Goal: Task Accomplishment & Management: Use online tool/utility

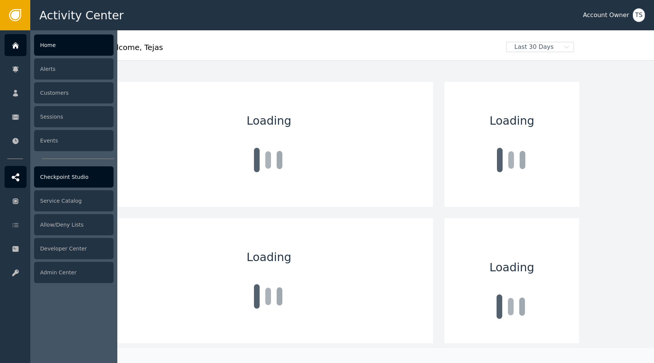
click at [72, 173] on div "Checkpoint Studio" at bounding box center [73, 176] width 79 height 21
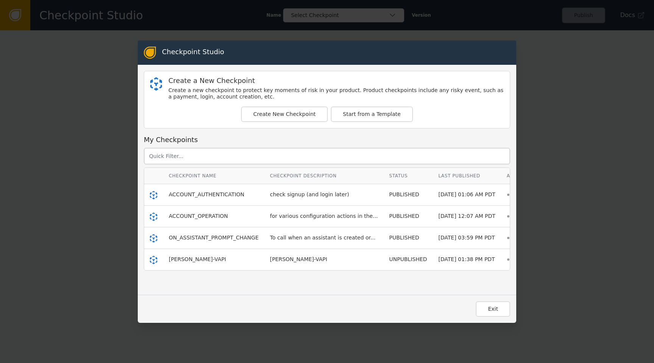
click at [193, 212] on div "ACCOUNT_OPERATION" at bounding box center [214, 216] width 90 height 8
click at [193, 215] on span "ACCOUNT_OPERATION" at bounding box center [198, 216] width 59 height 6
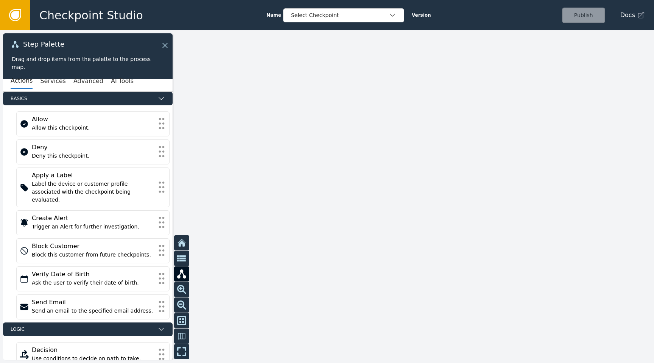
drag, startPoint x: 295, startPoint y: 221, endPoint x: 475, endPoint y: 64, distance: 238.2
click at [478, 62] on div at bounding box center [327, 196] width 654 height 332
drag, startPoint x: 411, startPoint y: 176, endPoint x: 568, endPoint y: 127, distance: 164.6
click at [574, 128] on div at bounding box center [327, 196] width 654 height 332
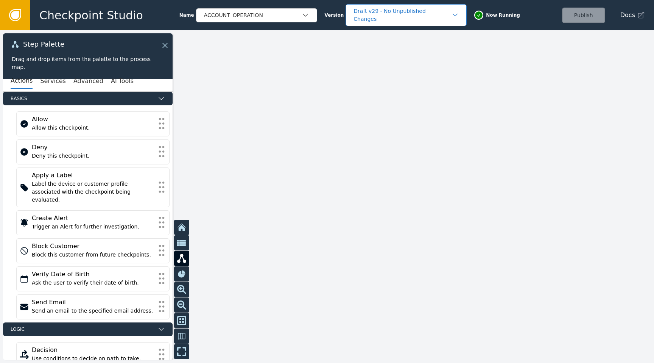
click at [353, 12] on div "Draft v29 - No Unpublished Changes" at bounding box center [402, 15] width 98 height 16
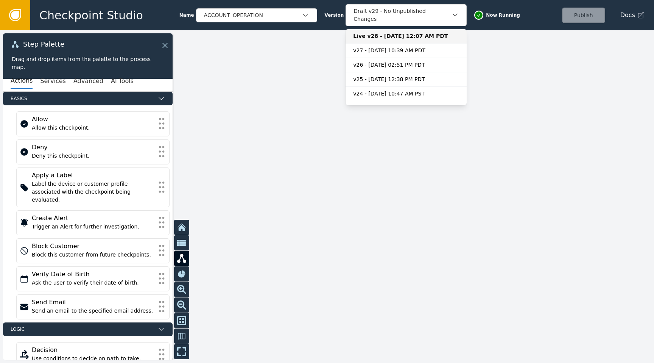
click at [371, 32] on div "Live v28 - [DATE] 12:07 AM PDT" at bounding box center [406, 36] width 106 height 8
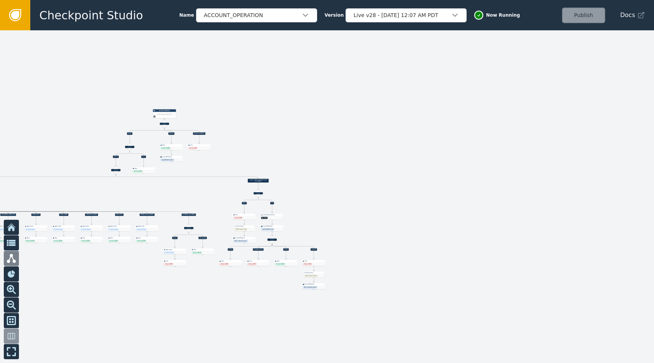
drag, startPoint x: 387, startPoint y: 181, endPoint x: 650, endPoint y: 174, distance: 263.5
click at [651, 174] on div at bounding box center [327, 196] width 654 height 332
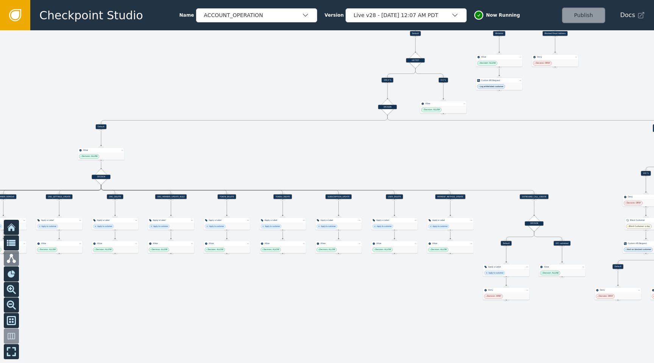
drag, startPoint x: 257, startPoint y: 286, endPoint x: 317, endPoint y: 285, distance: 59.4
click at [317, 285] on div at bounding box center [327, 196] width 654 height 332
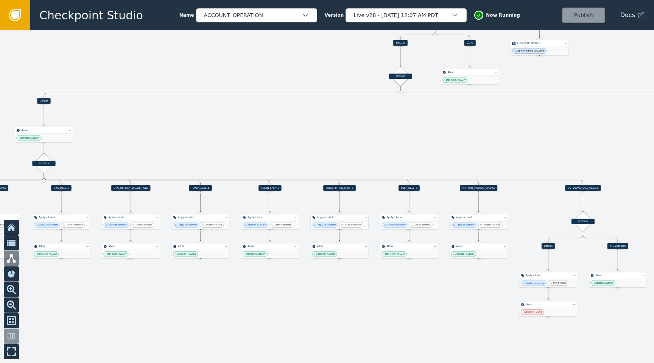
click at [351, 226] on div "2 labels selected" at bounding box center [352, 224] width 17 height 3
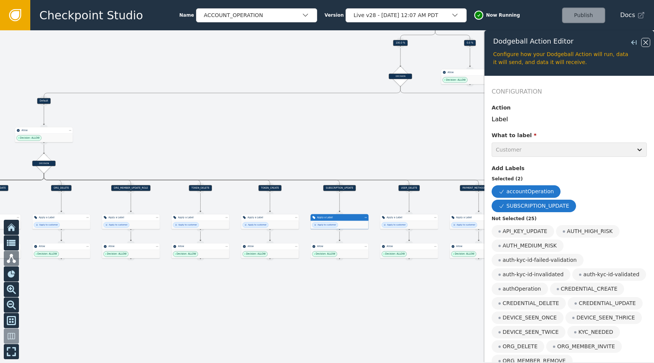
click at [644, 41] on icon at bounding box center [645, 42] width 5 height 5
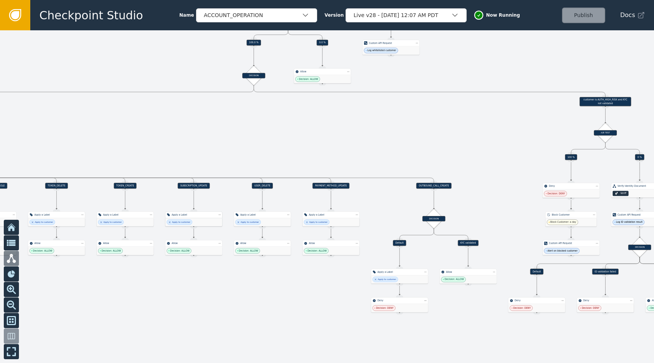
drag, startPoint x: 507, startPoint y: 105, endPoint x: 360, endPoint y: 104, distance: 148.0
click at [360, 104] on div at bounding box center [327, 196] width 654 height 332
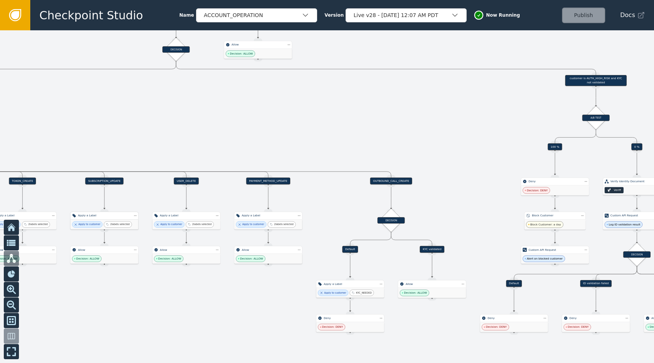
drag, startPoint x: 464, startPoint y: 306, endPoint x: 423, endPoint y: 322, distance: 43.5
click at [423, 322] on div at bounding box center [327, 196] width 654 height 332
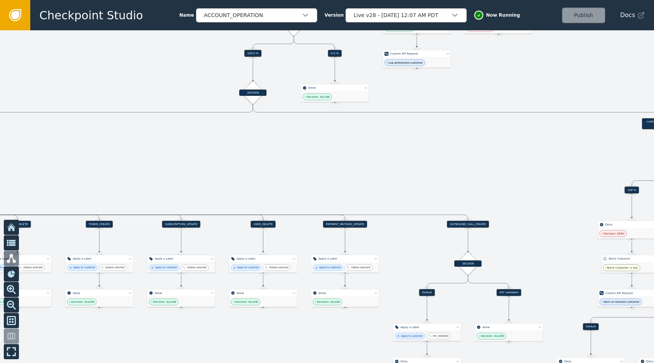
drag, startPoint x: 456, startPoint y: 116, endPoint x: 531, endPoint y: 158, distance: 85.9
click at [532, 159] on div at bounding box center [327, 196] width 654 height 332
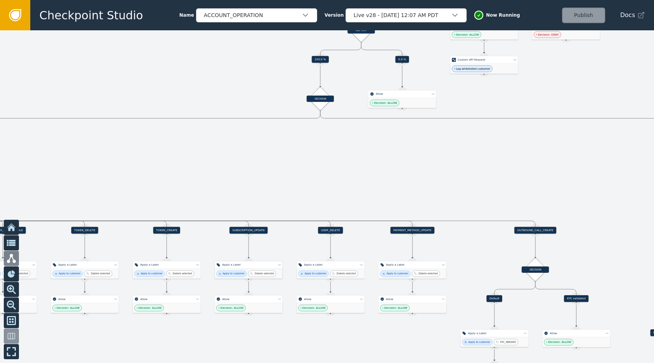
drag, startPoint x: 480, startPoint y: 139, endPoint x: 586, endPoint y: 160, distance: 108.5
click at [587, 160] on div at bounding box center [327, 196] width 654 height 332
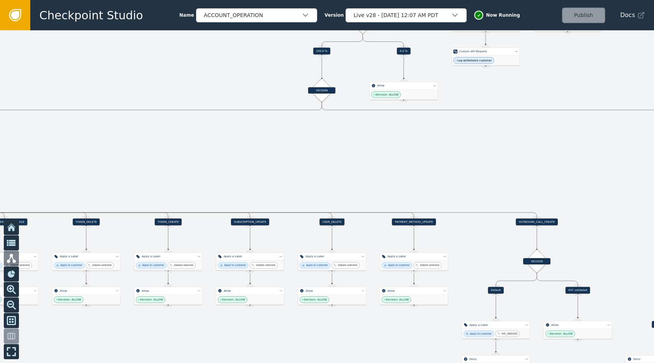
drag, startPoint x: 465, startPoint y: 163, endPoint x: 423, endPoint y: 139, distance: 48.1
click at [423, 139] on div at bounding box center [327, 196] width 654 height 332
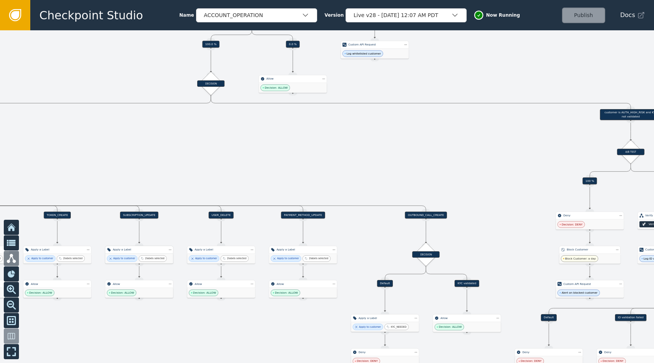
drag, startPoint x: 497, startPoint y: 146, endPoint x: 386, endPoint y: 139, distance: 110.7
click at [386, 139] on div at bounding box center [327, 196] width 654 height 332
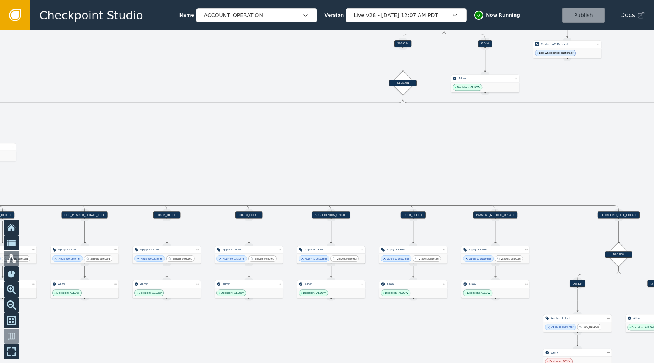
drag, startPoint x: 283, startPoint y: 185, endPoint x: 475, endPoint y: 185, distance: 191.9
click at [475, 185] on div at bounding box center [327, 196] width 654 height 332
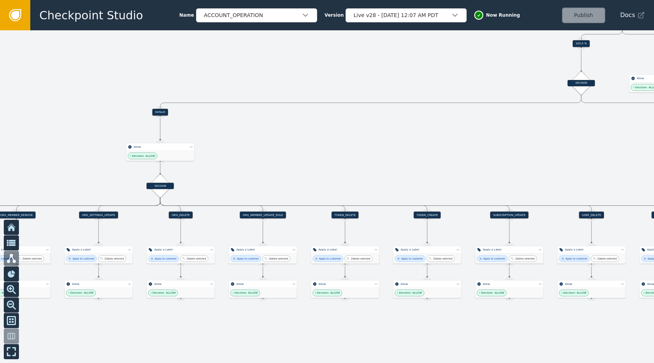
drag, startPoint x: 316, startPoint y: 161, endPoint x: 565, endPoint y: 161, distance: 248.6
click at [565, 161] on div at bounding box center [327, 196] width 654 height 332
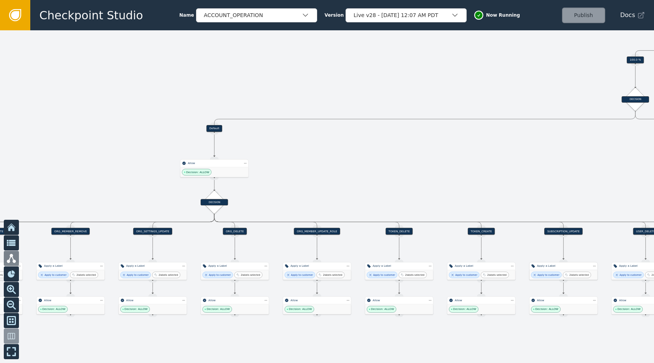
drag, startPoint x: 363, startPoint y: 150, endPoint x: 340, endPoint y: 167, distance: 28.5
click at [339, 167] on div at bounding box center [327, 196] width 654 height 332
drag, startPoint x: 213, startPoint y: 129, endPoint x: 216, endPoint y: 100, distance: 29.0
click at [216, 100] on div "Target Handle for step Default Source Handle for step Target Handle for step AP…" at bounding box center [327, 196] width 654 height 332
drag, startPoint x: 215, startPoint y: 164, endPoint x: 213, endPoint y: 173, distance: 9.2
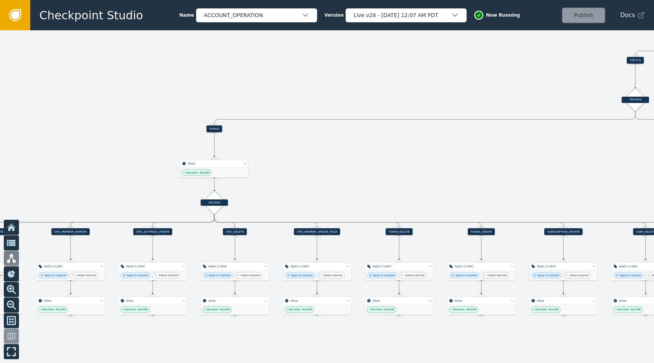
click at [213, 174] on div "Allow Decision: ALLOW" at bounding box center [214, 168] width 68 height 18
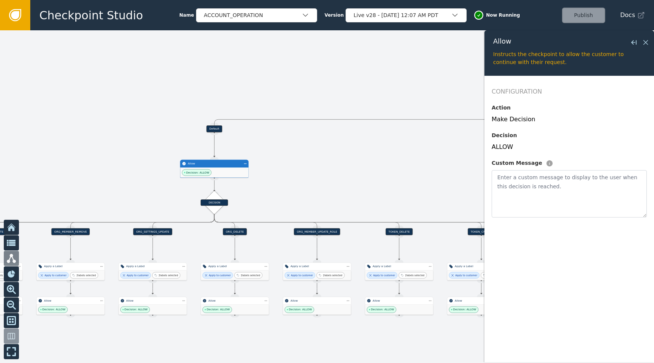
click at [287, 145] on div at bounding box center [327, 196] width 654 height 332
click at [646, 42] on icon at bounding box center [645, 42] width 8 height 8
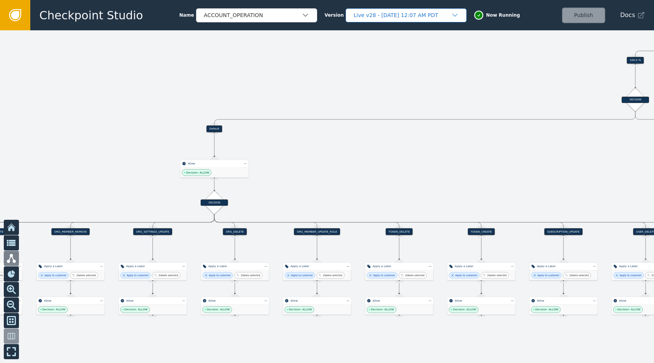
click at [428, 13] on div "Live v28 - [DATE] 12:07 AM PDT" at bounding box center [402, 15] width 98 height 8
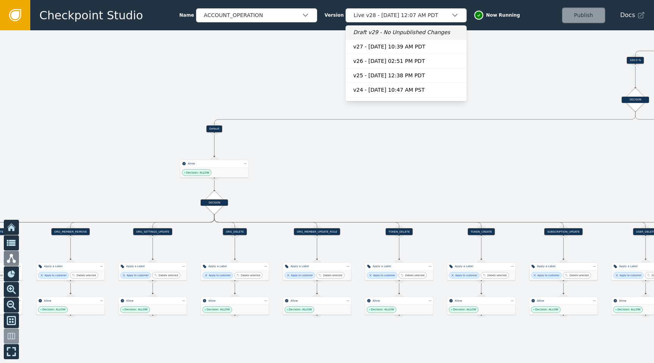
click at [391, 32] on div "Draft v29 - No Unpublished Changes" at bounding box center [406, 32] width 106 height 8
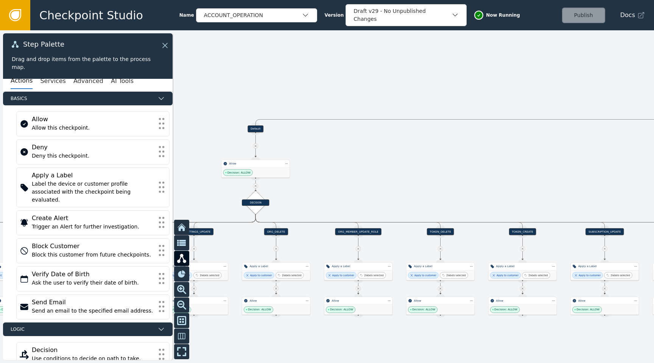
drag, startPoint x: 284, startPoint y: 137, endPoint x: 327, endPoint y: 137, distance: 43.1
click at [328, 137] on div at bounding box center [327, 196] width 654 height 332
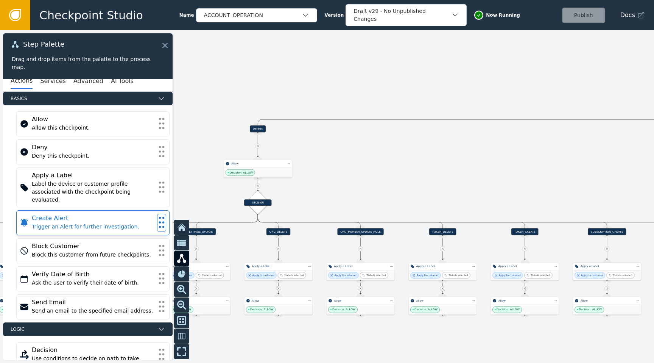
scroll to position [22, 0]
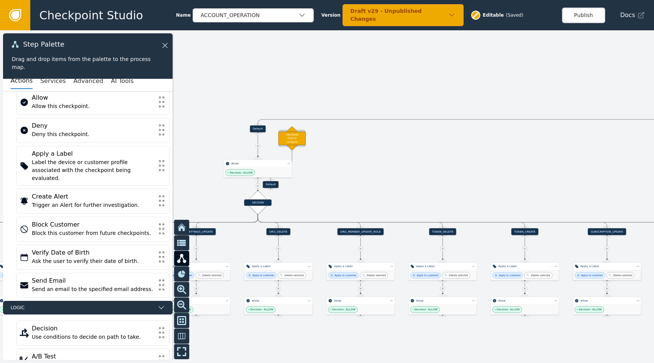
drag, startPoint x: 263, startPoint y: 155, endPoint x: 291, endPoint y: 139, distance: 32.5
click at [291, 139] on div "DECISION: Click to configure" at bounding box center [292, 138] width 27 height 14
drag, startPoint x: 291, startPoint y: 139, endPoint x: 319, endPoint y: 146, distance: 28.2
click at [319, 147] on div "DECISION: Click to configure" at bounding box center [313, 147] width 27 height 14
drag, startPoint x: 258, startPoint y: 129, endPoint x: 322, endPoint y: 85, distance: 77.6
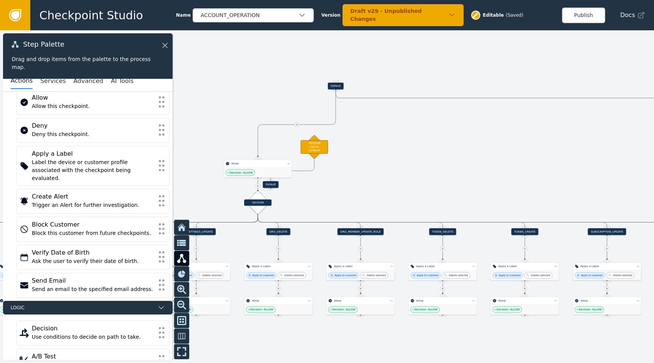
click at [328, 85] on div "Default" at bounding box center [336, 86] width 16 height 7
click at [290, 124] on icon at bounding box center [289, 123] width 3 height 3
click at [288, 124] on icon at bounding box center [289, 123] width 3 height 3
click at [289, 123] on icon at bounding box center [289, 123] width 3 height 3
click at [289, 123] on icon at bounding box center [290, 124] width 2 height 2
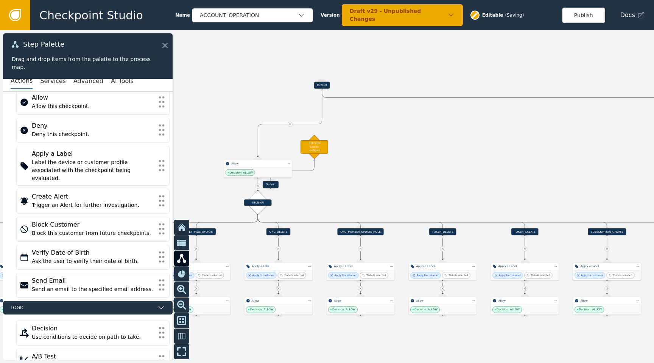
click at [289, 123] on icon at bounding box center [290, 124] width 2 height 2
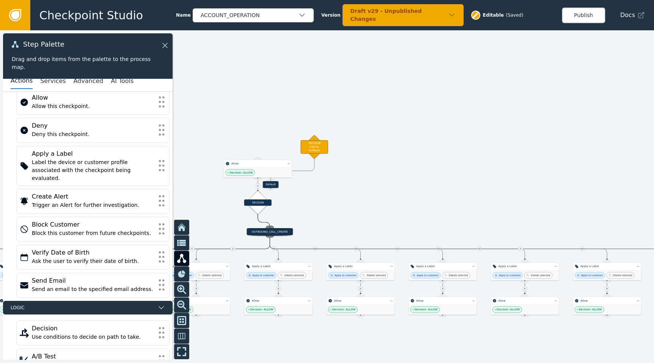
click at [350, 115] on div at bounding box center [327, 196] width 654 height 332
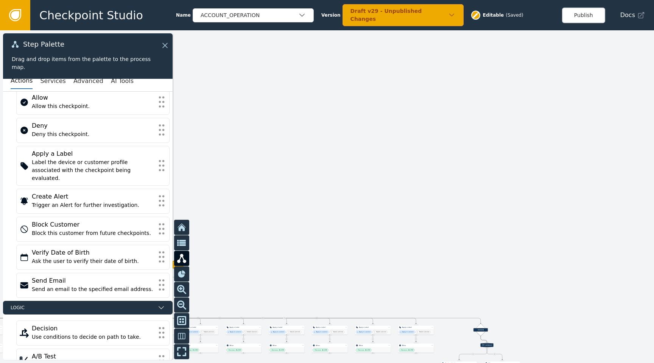
drag, startPoint x: 458, startPoint y: 104, endPoint x: 310, endPoint y: 230, distance: 193.8
click at [304, 235] on div at bounding box center [327, 196] width 654 height 332
drag, startPoint x: 433, startPoint y: 186, endPoint x: 263, endPoint y: 201, distance: 171.3
click at [262, 201] on div at bounding box center [327, 196] width 654 height 332
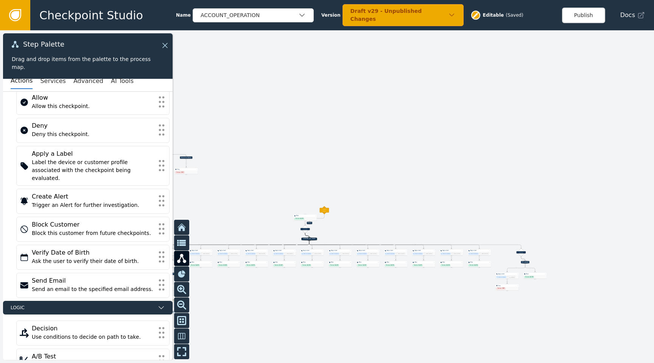
drag, startPoint x: 263, startPoint y: 201, endPoint x: 491, endPoint y: 160, distance: 232.3
click at [491, 160] on div at bounding box center [327, 196] width 654 height 332
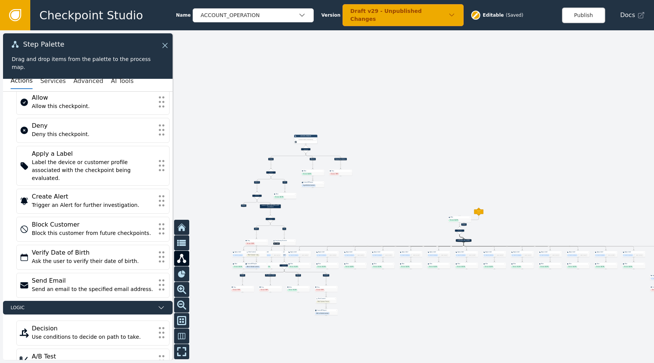
drag, startPoint x: 420, startPoint y: 162, endPoint x: 552, endPoint y: 169, distance: 131.9
click at [552, 169] on div at bounding box center [327, 196] width 654 height 332
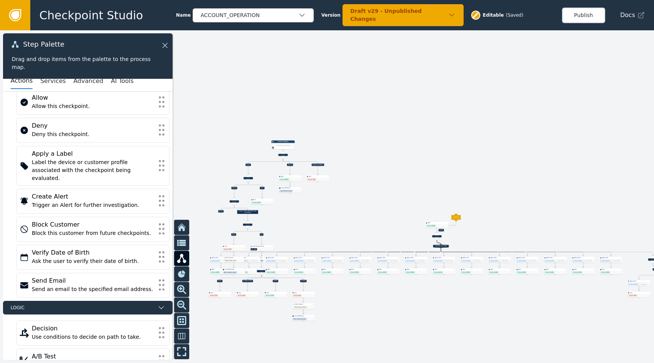
click at [472, 13] on icon at bounding box center [475, 15] width 7 height 7
click at [424, 14] on div "Draft v29 - Unpublished Changes" at bounding box center [399, 15] width 98 height 16
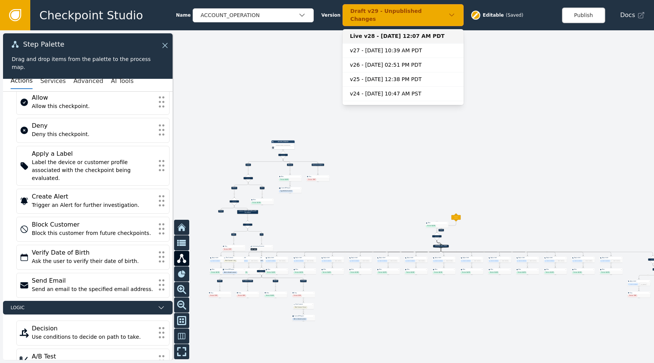
click at [392, 32] on div "Live v28 - [DATE] 12:07 AM PDT" at bounding box center [403, 36] width 106 height 8
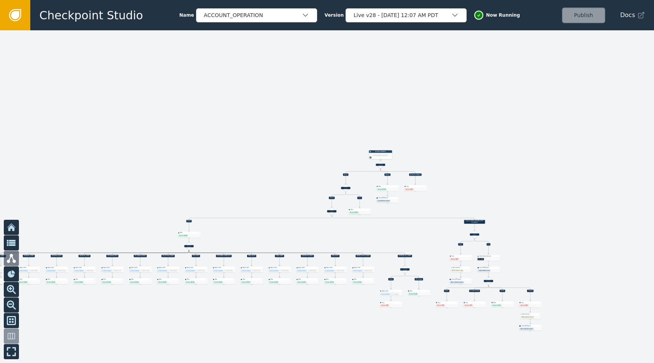
drag, startPoint x: 448, startPoint y: 92, endPoint x: 255, endPoint y: 92, distance: 192.6
click at [254, 92] on div at bounding box center [327, 196] width 654 height 332
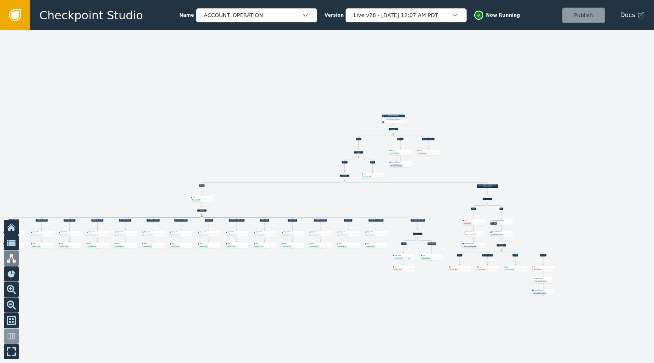
drag, startPoint x: 444, startPoint y: 104, endPoint x: 476, endPoint y: 68, distance: 48.8
click at [478, 67] on div at bounding box center [327, 196] width 654 height 332
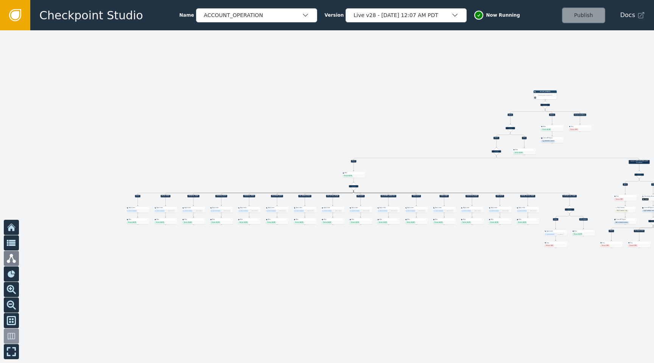
drag, startPoint x: 294, startPoint y: 100, endPoint x: 434, endPoint y: 76, distance: 142.7
click at [434, 76] on div at bounding box center [327, 196] width 654 height 332
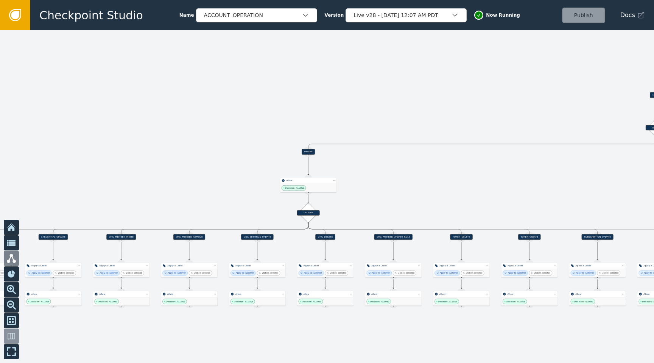
drag, startPoint x: 414, startPoint y: 146, endPoint x: 345, endPoint y: 66, distance: 106.0
click at [345, 66] on div at bounding box center [327, 196] width 654 height 332
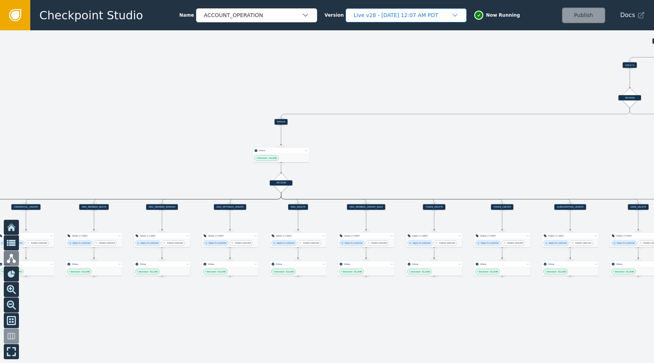
click at [396, 14] on div "Live v28 - [DATE] 12:07 AM PDT" at bounding box center [402, 15] width 98 height 8
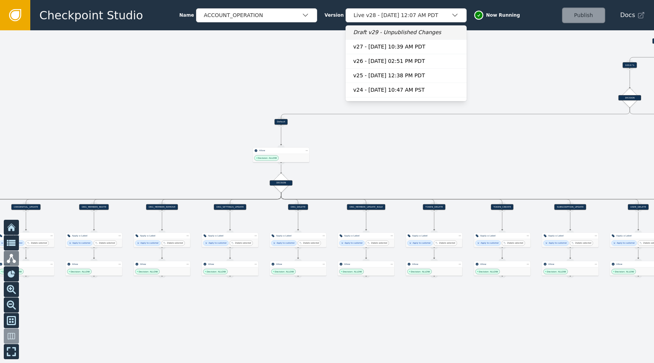
click at [383, 33] on div "Draft v29 - Unpublished Changes" at bounding box center [406, 32] width 106 height 8
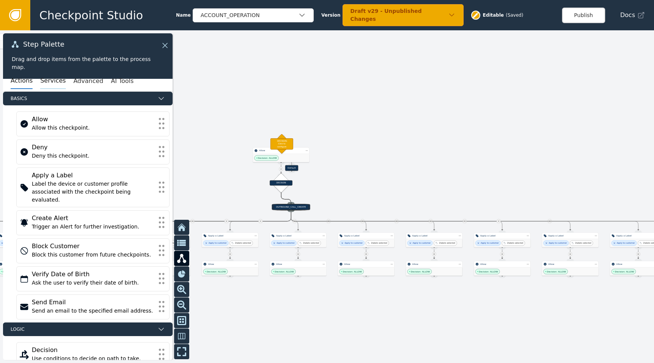
click at [56, 84] on button "Services" at bounding box center [52, 81] width 25 height 16
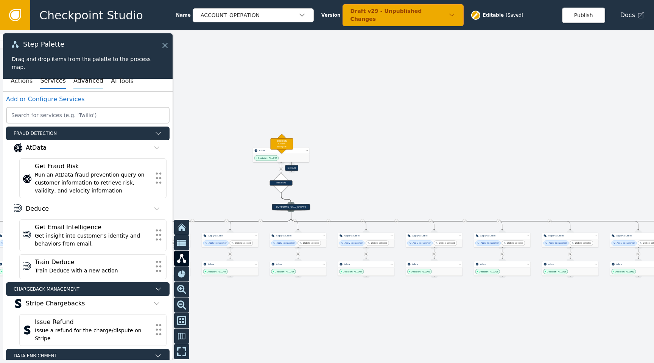
click at [77, 84] on button "Advanced" at bounding box center [88, 81] width 30 height 16
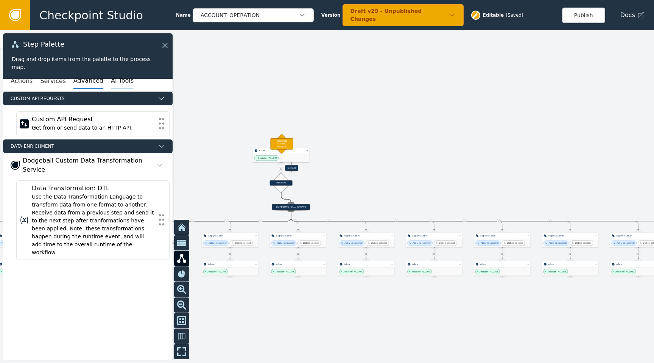
click at [111, 84] on button "AI Tools" at bounding box center [122, 81] width 23 height 16
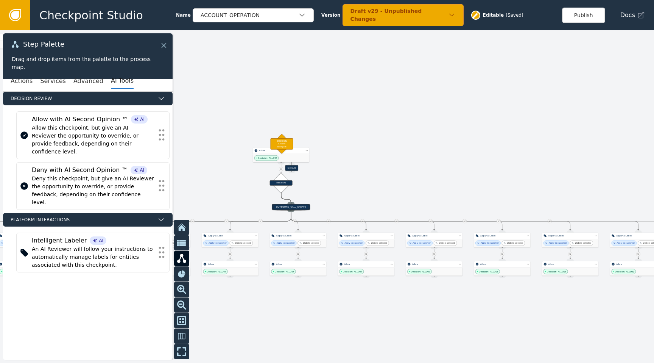
click at [165, 44] on icon at bounding box center [164, 45] width 5 height 5
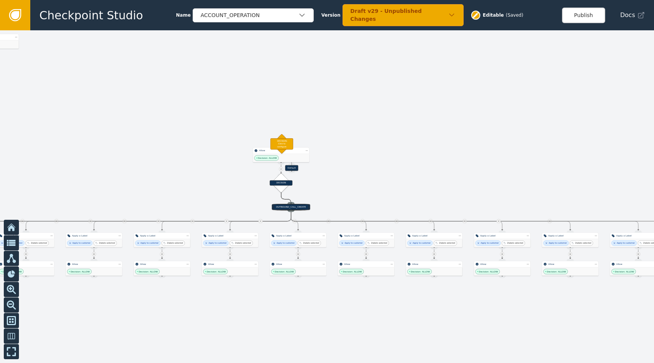
click at [441, 51] on div at bounding box center [327, 196] width 654 height 332
click at [473, 15] on icon at bounding box center [476, 15] width 6 height 6
click at [403, 87] on div at bounding box center [327, 196] width 654 height 332
drag, startPoint x: 10, startPoint y: 39, endPoint x: 117, endPoint y: 80, distance: 114.6
click at [117, 80] on div "Deny" at bounding box center [97, 78] width 57 height 6
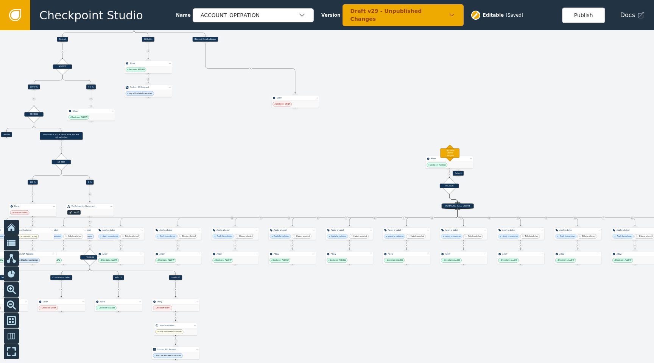
drag, startPoint x: 67, startPoint y: 129, endPoint x: 277, endPoint y: 143, distance: 210.5
click at [277, 143] on div at bounding box center [327, 196] width 654 height 332
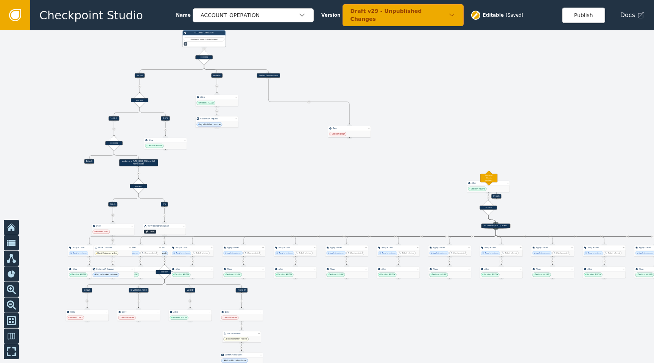
drag, startPoint x: 247, startPoint y: 146, endPoint x: 289, endPoint y: 170, distance: 48.4
click at [290, 170] on div at bounding box center [327, 196] width 654 height 332
click at [449, 101] on div at bounding box center [327, 196] width 654 height 332
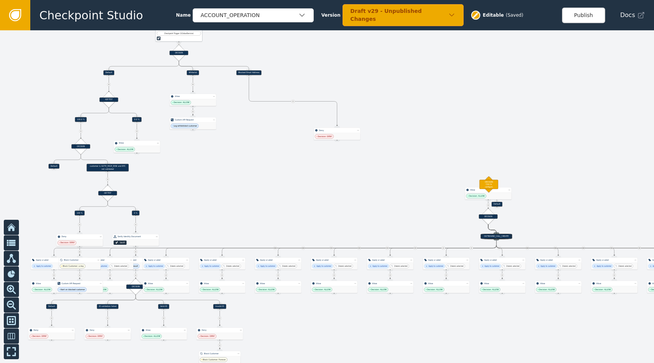
click at [415, 9] on div "Draft v29 - Unpublished Changes" at bounding box center [402, 15] width 121 height 22
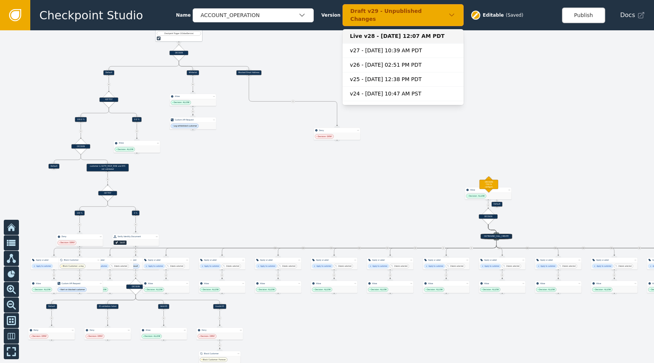
click at [390, 32] on div "Live v28 - [DATE] 12:07 AM PDT" at bounding box center [403, 36] width 106 height 8
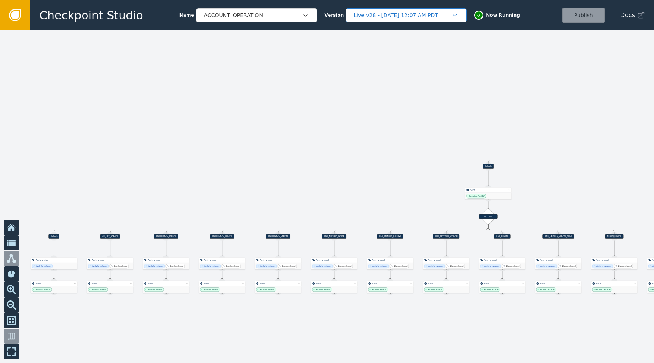
click at [417, 14] on div "Live v28 - [DATE] 12:07 AM PDT" at bounding box center [402, 15] width 98 height 8
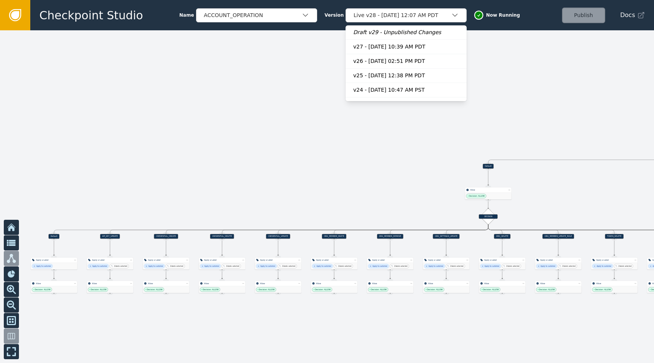
click at [270, 143] on div at bounding box center [327, 196] width 654 height 332
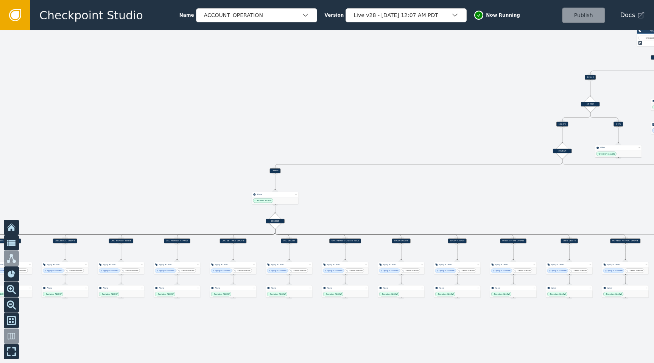
drag, startPoint x: 410, startPoint y: 101, endPoint x: 196, endPoint y: 105, distance: 213.5
click at [196, 105] on div at bounding box center [327, 196] width 654 height 332
drag, startPoint x: 280, startPoint y: 198, endPoint x: 260, endPoint y: 198, distance: 19.7
click at [260, 198] on div "Decision: ALLOW" at bounding box center [275, 199] width 47 height 7
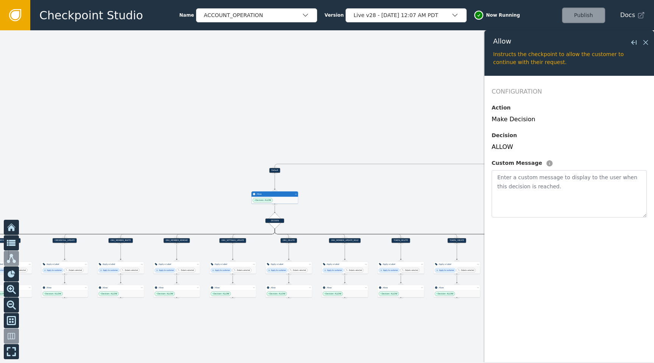
click at [430, 125] on div at bounding box center [327, 196] width 654 height 332
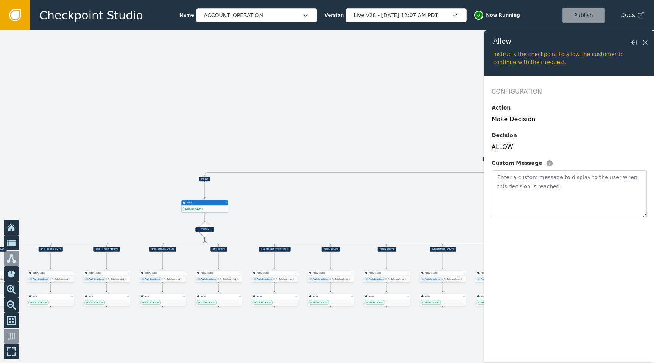
drag, startPoint x: 432, startPoint y: 122, endPoint x: 300, endPoint y: 132, distance: 132.4
click at [300, 132] on div at bounding box center [327, 196] width 654 height 332
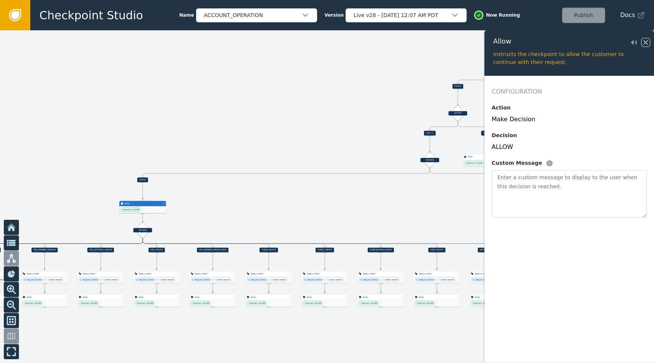
click at [645, 42] on icon at bounding box center [645, 42] width 5 height 5
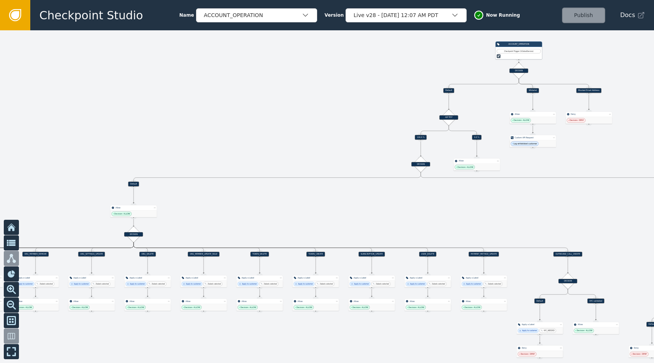
drag, startPoint x: 613, startPoint y: 61, endPoint x: 557, endPoint y: 104, distance: 70.4
click at [557, 104] on div at bounding box center [327, 196] width 654 height 332
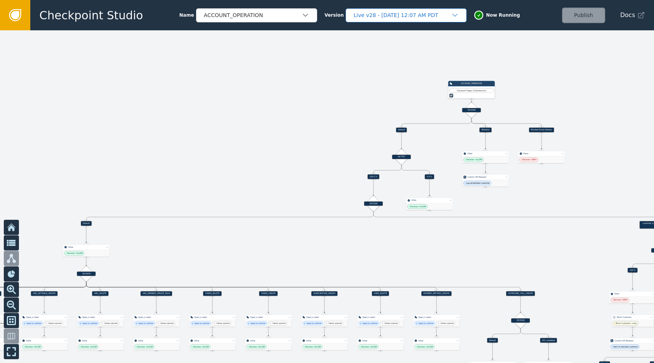
click at [427, 9] on div "Live v28 - [DATE] 12:07 AM PDT" at bounding box center [406, 15] width 121 height 14
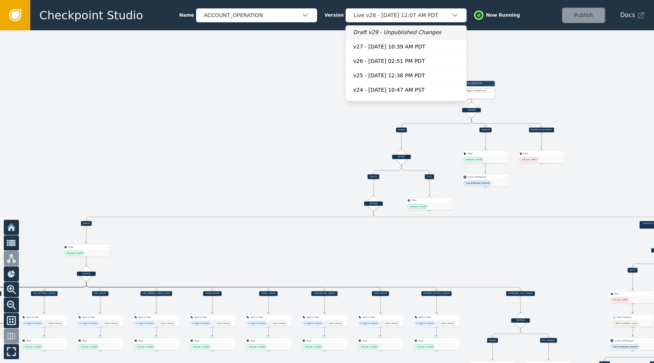
click at [400, 34] on div "Draft v29 - Unpublished Changes" at bounding box center [406, 32] width 106 height 8
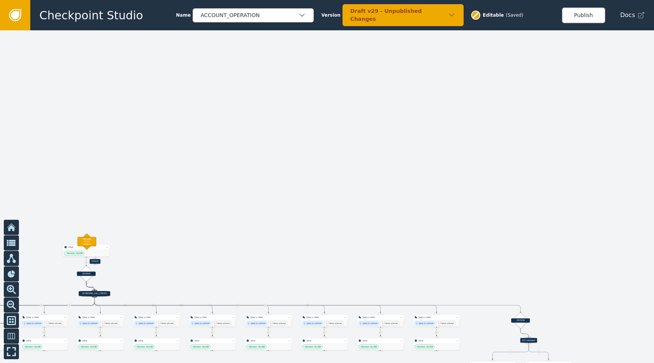
click at [387, 22] on div "Checkpoint Studio Name ACCOUNT_OPERATION Version Draft v29 - Unpublished Change…" at bounding box center [342, 15] width 624 height 30
click at [383, 17] on div "Draft v29 - Unpublished Changes" at bounding box center [399, 15] width 98 height 16
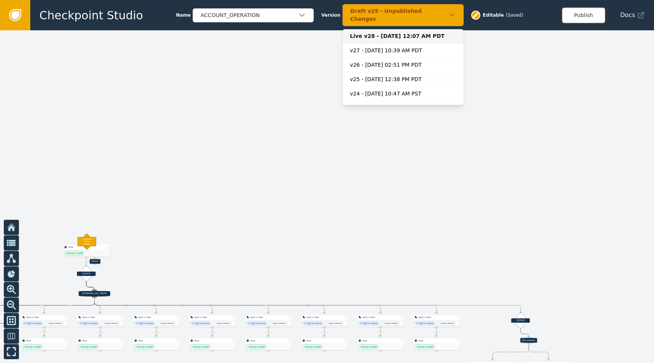
click at [388, 33] on div "Live v28 - [DATE] 12:07 AM PDT" at bounding box center [403, 36] width 106 height 8
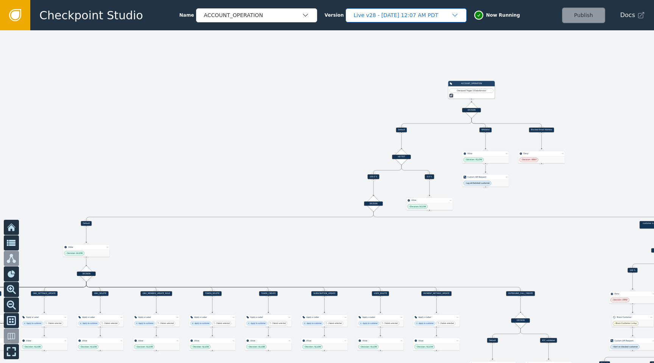
click at [404, 15] on div "Live v28 - [DATE] 12:07 AM PDT" at bounding box center [402, 15] width 98 height 8
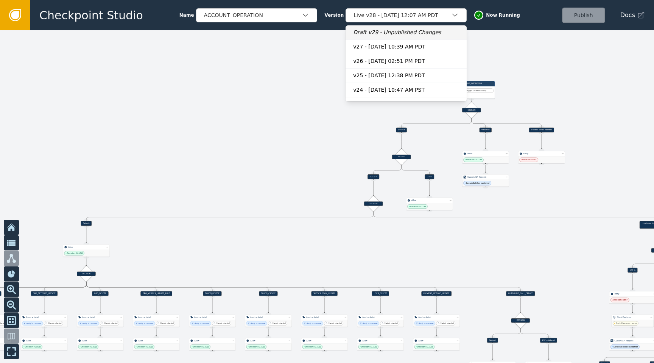
click at [410, 30] on div "Draft v29 - Unpublished Changes" at bounding box center [406, 32] width 106 height 8
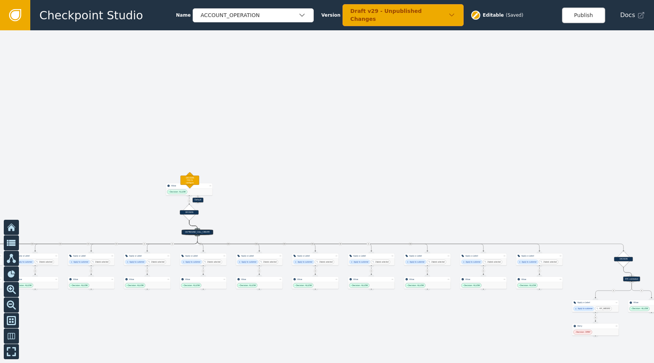
drag, startPoint x: 241, startPoint y: 154, endPoint x: 357, endPoint y: 88, distance: 132.9
click at [357, 88] on div at bounding box center [327, 196] width 654 height 332
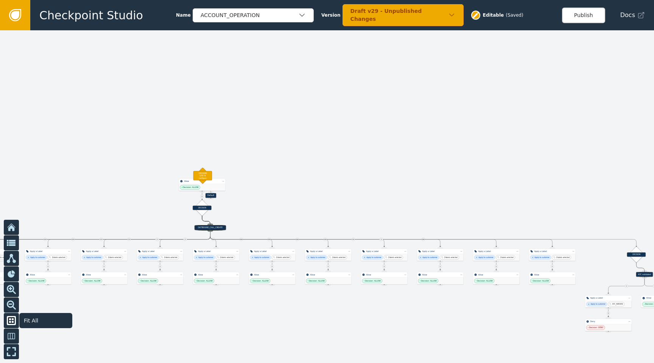
click at [9, 317] on icon at bounding box center [11, 320] width 9 height 9
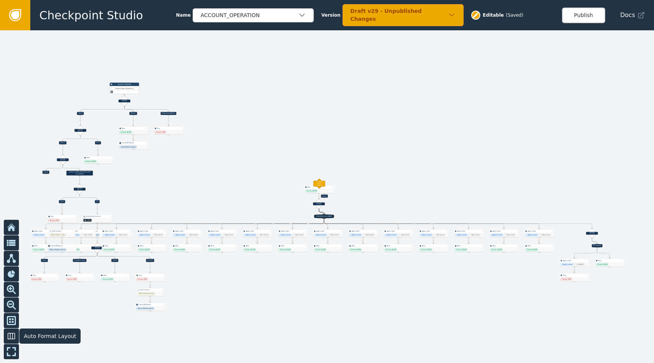
click at [9, 339] on icon at bounding box center [11, 335] width 9 height 9
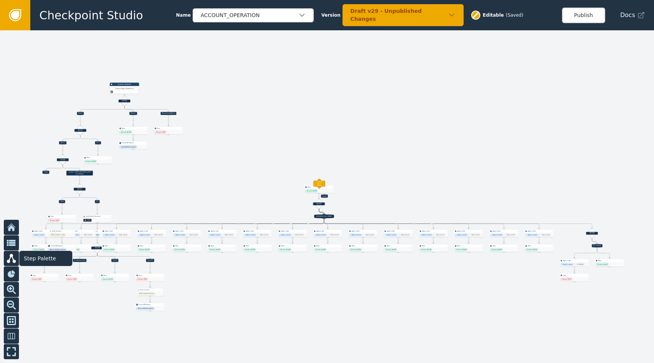
click at [15, 259] on icon at bounding box center [11, 258] width 9 height 9
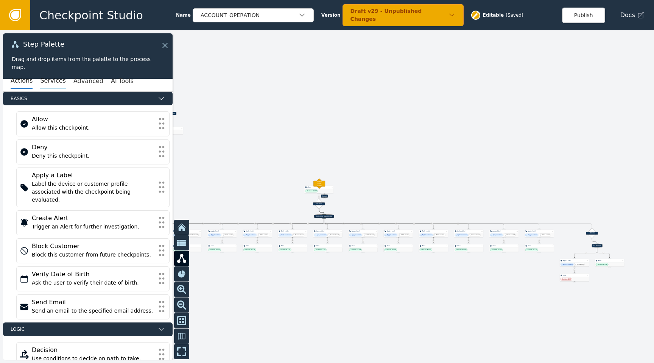
click at [58, 86] on button "Services" at bounding box center [52, 81] width 25 height 16
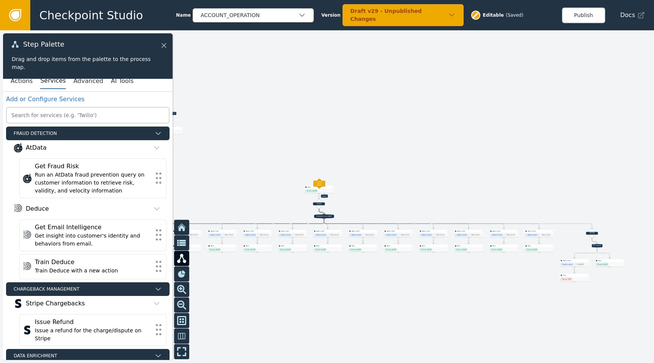
click at [168, 47] on div "Step Palette Drag and drop items from the palette to the process map." at bounding box center [88, 55] width 170 height 45
click at [164, 44] on icon at bounding box center [164, 45] width 8 height 8
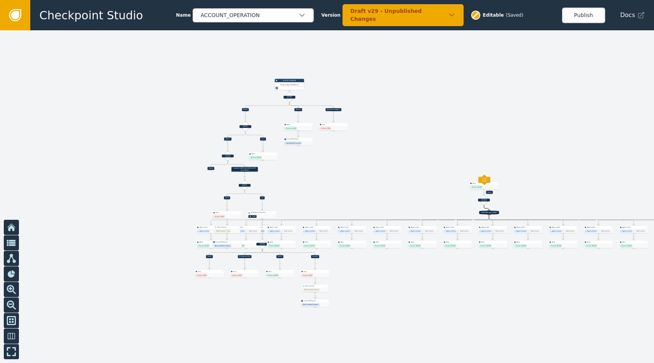
drag, startPoint x: 304, startPoint y: 146, endPoint x: 469, endPoint y: 142, distance: 165.0
click at [469, 142] on div at bounding box center [327, 196] width 654 height 332
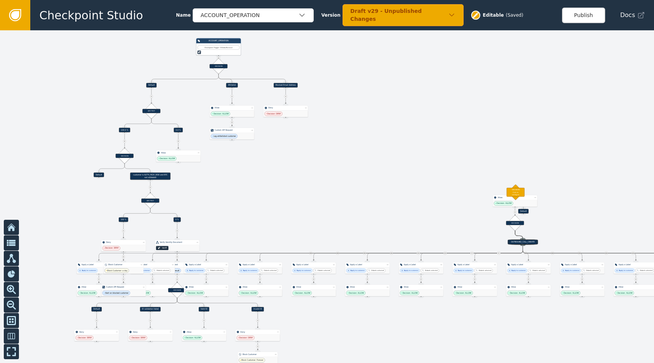
drag, startPoint x: 355, startPoint y: 113, endPoint x: 325, endPoint y: 145, distance: 43.9
click at [325, 145] on div at bounding box center [327, 196] width 654 height 332
click at [371, 9] on div "Draft v29 - Unpublished Changes" at bounding box center [402, 15] width 121 height 22
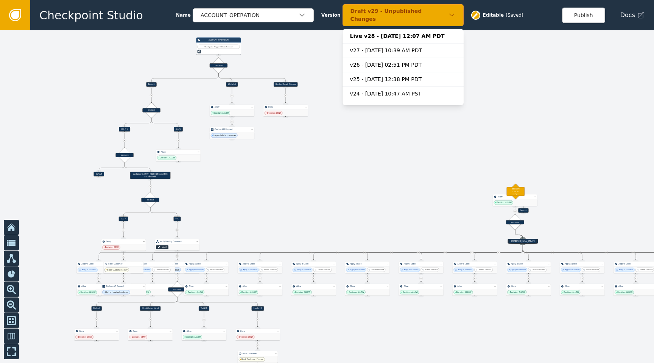
click at [334, 195] on div at bounding box center [327, 196] width 654 height 332
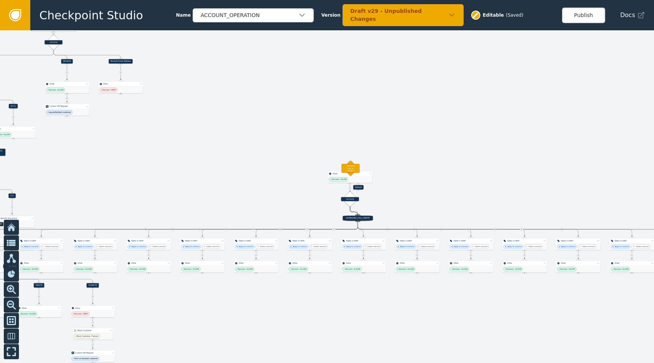
drag, startPoint x: 310, startPoint y: 173, endPoint x: 199, endPoint y: 149, distance: 113.5
click at [199, 149] on div at bounding box center [327, 196] width 654 height 332
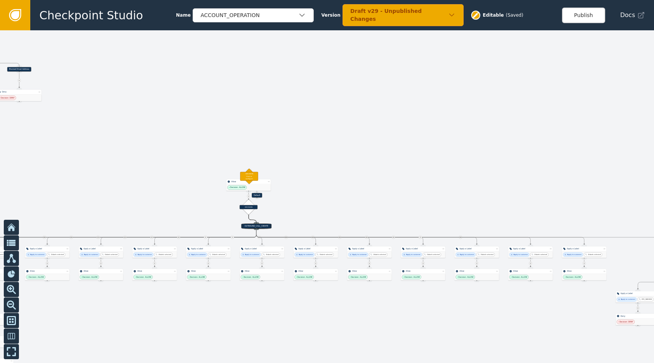
drag, startPoint x: 494, startPoint y: 133, endPoint x: 392, endPoint y: 141, distance: 102.1
click at [392, 142] on div at bounding box center [327, 196] width 654 height 332
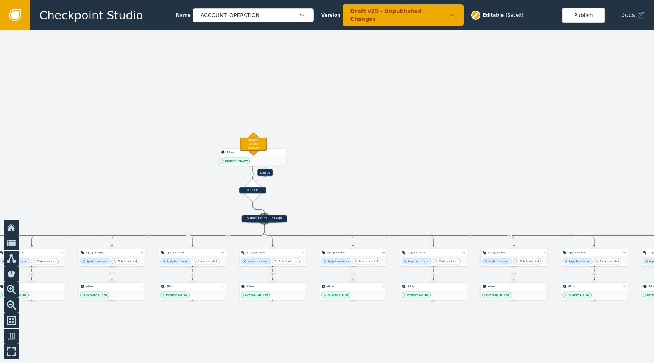
click at [385, 131] on div at bounding box center [327, 196] width 654 height 332
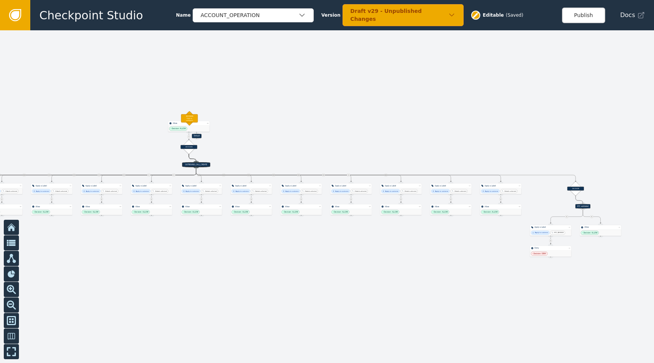
drag, startPoint x: 449, startPoint y: 121, endPoint x: 335, endPoint y: 100, distance: 116.7
click at [335, 100] on div at bounding box center [327, 196] width 654 height 332
click at [383, 16] on div "Draft v29 - Unpublished Changes" at bounding box center [399, 15] width 98 height 16
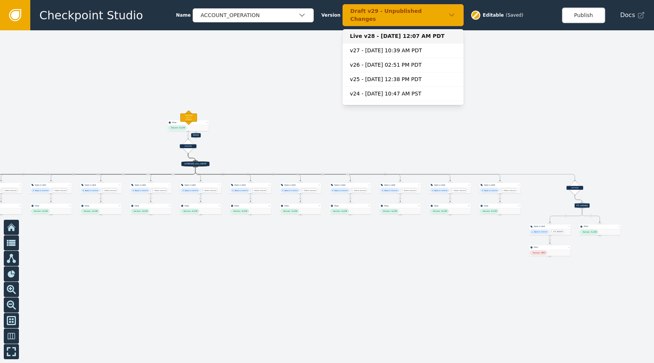
click at [374, 32] on div "Live v28 - [DATE] 12:07 AM PDT" at bounding box center [403, 36] width 106 height 8
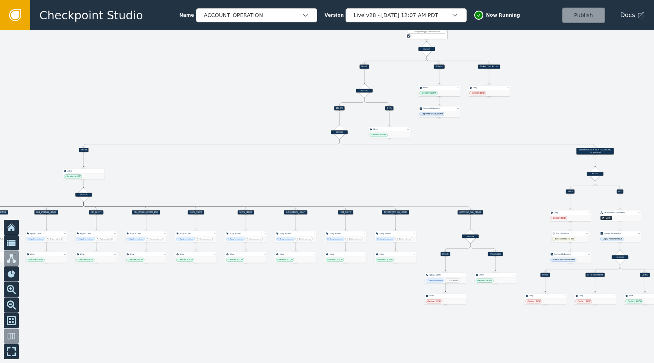
drag, startPoint x: 345, startPoint y: 56, endPoint x: 269, endPoint y: 93, distance: 84.5
click at [269, 93] on div at bounding box center [327, 196] width 654 height 332
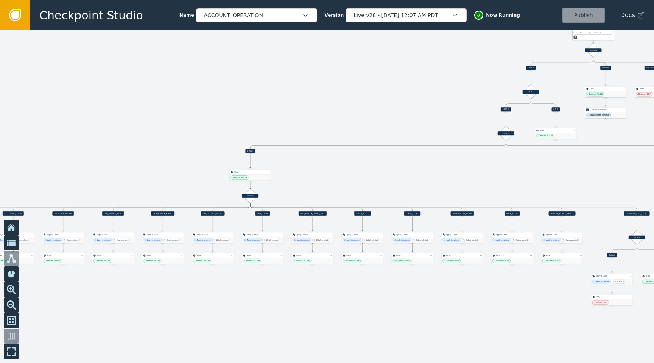
drag, startPoint x: 269, startPoint y: 93, endPoint x: 435, endPoint y: 93, distance: 165.8
click at [435, 93] on div at bounding box center [327, 196] width 654 height 332
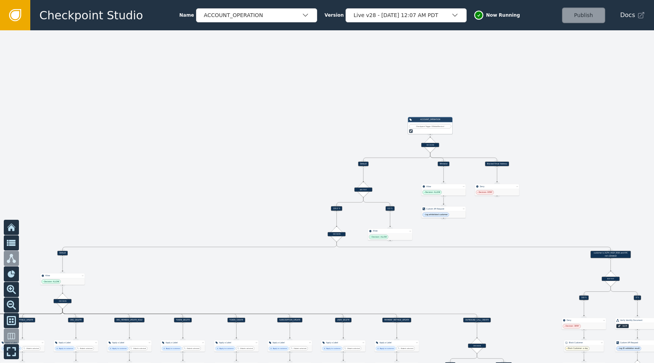
drag, startPoint x: 407, startPoint y: 106, endPoint x: 245, endPoint y: 200, distance: 186.7
click at [245, 200] on div at bounding box center [327, 196] width 654 height 332
click at [381, 13] on div "Live v28 - [DATE] 12:07 AM PDT" at bounding box center [402, 15] width 98 height 8
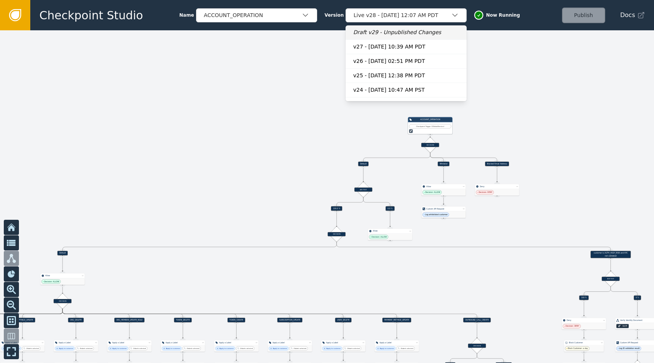
click at [385, 31] on div "Draft v29 - Unpublished Changes" at bounding box center [406, 32] width 106 height 8
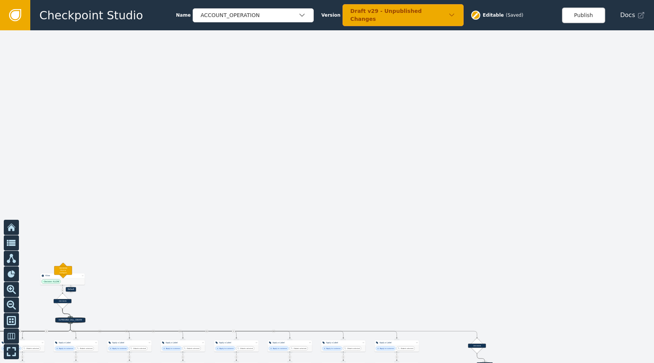
click at [416, 15] on div "Draft v29 - Unpublished Changes" at bounding box center [399, 15] width 98 height 16
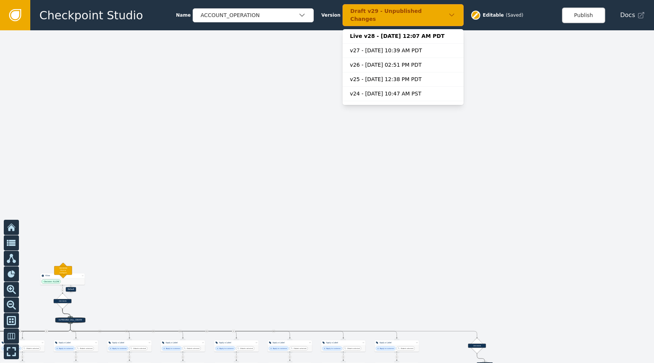
click at [472, 11] on div "Editable ( Saved )" at bounding box center [497, 15] width 52 height 9
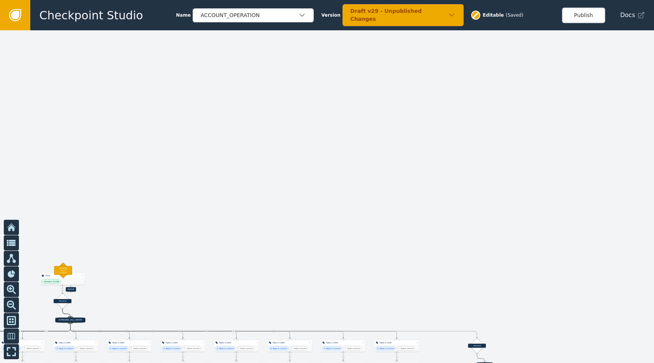
click at [472, 13] on icon at bounding box center [475, 15] width 7 height 7
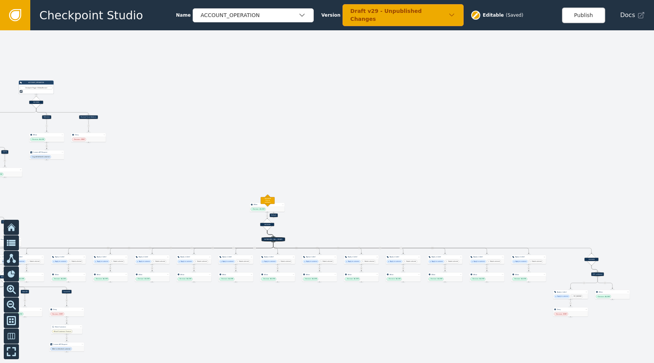
drag, startPoint x: 357, startPoint y: 151, endPoint x: 574, endPoint y: 89, distance: 226.4
click at [576, 89] on div at bounding box center [327, 196] width 654 height 332
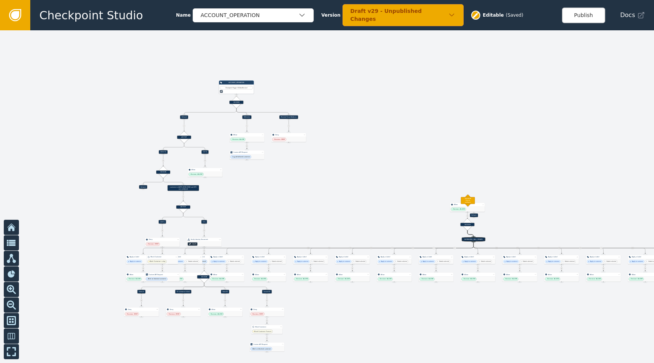
drag, startPoint x: 414, startPoint y: 120, endPoint x: 536, endPoint y: 139, distance: 122.9
click at [536, 139] on div at bounding box center [327, 196] width 654 height 332
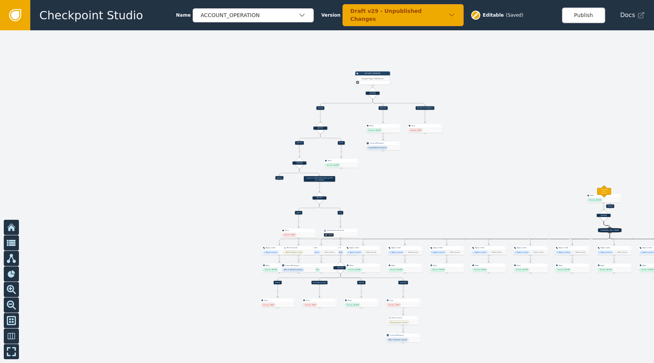
drag, startPoint x: 376, startPoint y: 53, endPoint x: 511, endPoint y: 45, distance: 135.3
click at [512, 44] on div at bounding box center [327, 196] width 654 height 332
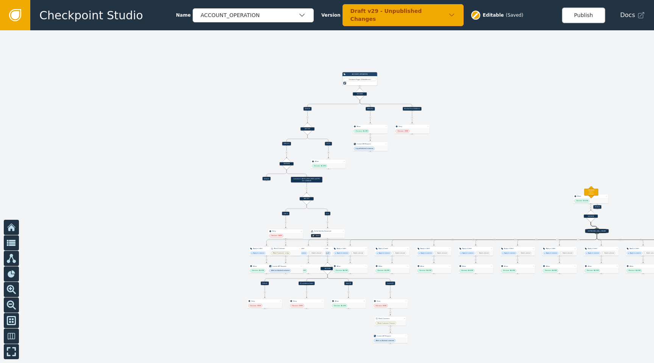
click at [488, 50] on div at bounding box center [327, 196] width 654 height 332
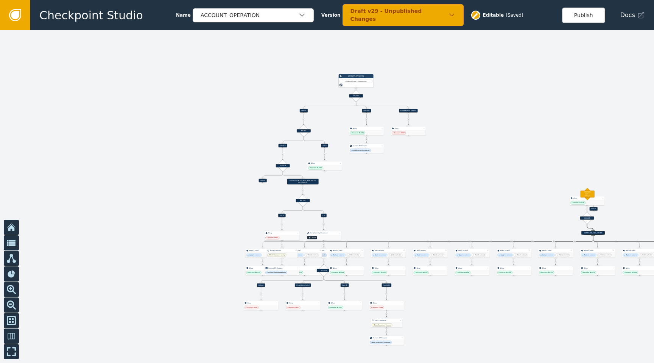
drag, startPoint x: 488, startPoint y: 50, endPoint x: 398, endPoint y: 80, distance: 94.9
click at [398, 80] on div at bounding box center [327, 196] width 654 height 332
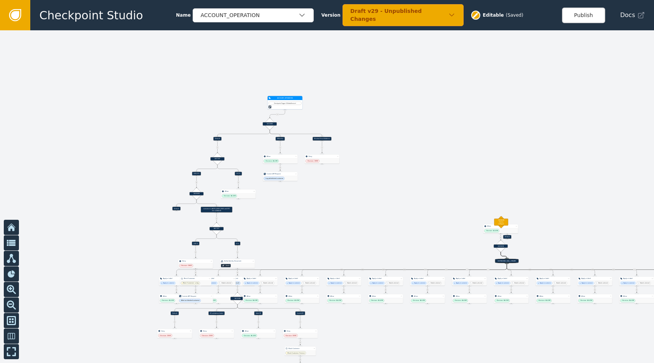
drag, startPoint x: 281, startPoint y: 102, endPoint x: 296, endPoint y: 96, distance: 16.7
click at [296, 96] on div "ACCOUNT_OPERATION Checkpoint Trigger ( 1 Global Service )" at bounding box center [285, 102] width 35 height 13
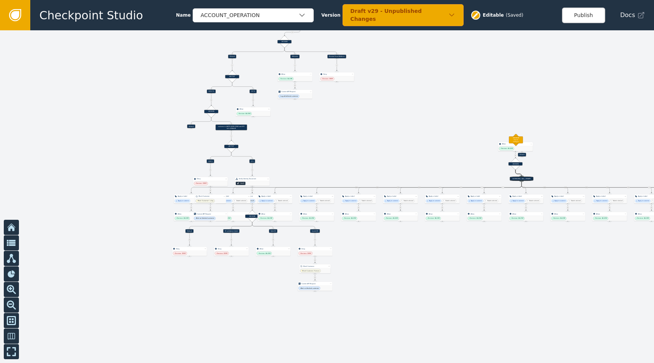
drag, startPoint x: 363, startPoint y: 204, endPoint x: 379, endPoint y: 120, distance: 85.9
click at [379, 120] on div at bounding box center [327, 196] width 654 height 332
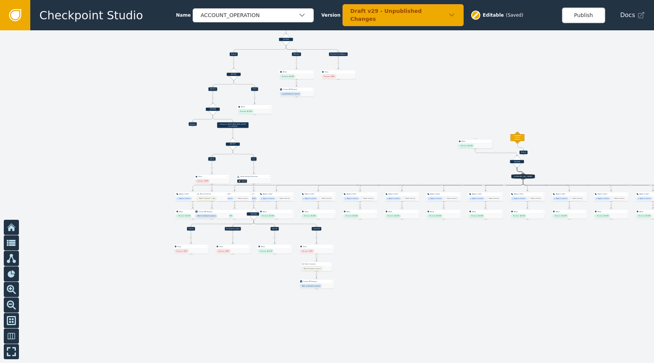
drag, startPoint x: 505, startPoint y: 142, endPoint x: 463, endPoint y: 141, distance: 42.0
click at [463, 141] on div "Allow" at bounding box center [475, 141] width 27 height 2
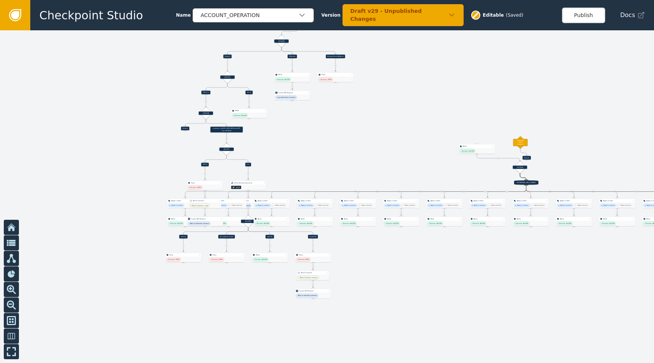
drag, startPoint x: 426, startPoint y: 115, endPoint x: 425, endPoint y: 168, distance: 53.0
click at [425, 169] on div at bounding box center [327, 196] width 654 height 332
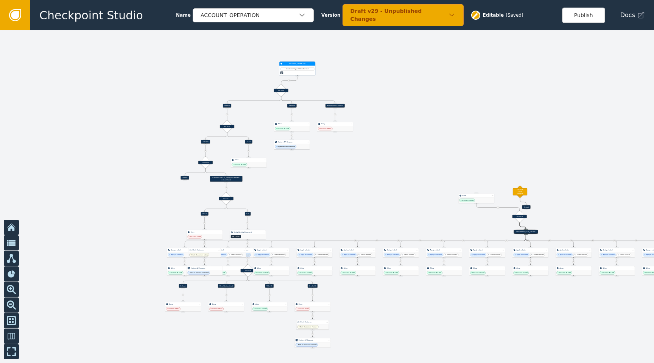
click at [306, 64] on div "ACCOUNT_OPERATION" at bounding box center [297, 63] width 28 height 2
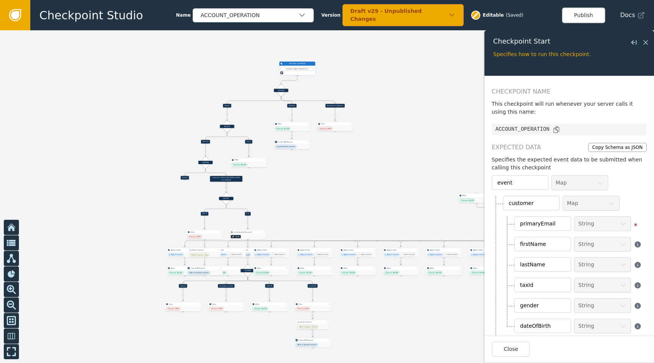
click at [338, 125] on div "Deny" at bounding box center [335, 124] width 28 height 2
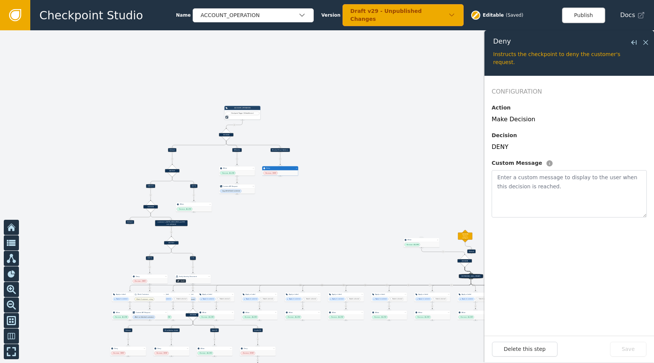
drag, startPoint x: 376, startPoint y: 43, endPoint x: 327, endPoint y: 75, distance: 58.1
click at [327, 75] on div at bounding box center [327, 196] width 654 height 332
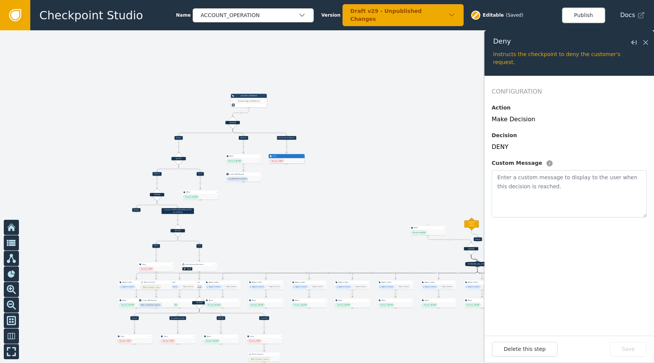
click at [243, 213] on div at bounding box center [327, 196] width 654 height 332
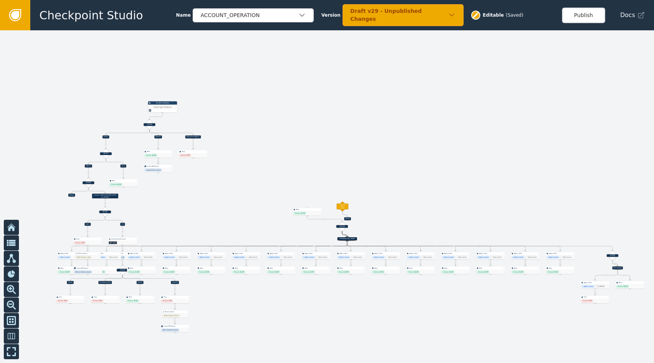
drag, startPoint x: 270, startPoint y: 204, endPoint x: 191, endPoint y: 188, distance: 79.9
click at [191, 188] on div at bounding box center [327, 196] width 654 height 332
click at [375, 13] on div "Draft v29 - Unpublished Changes" at bounding box center [399, 15] width 98 height 16
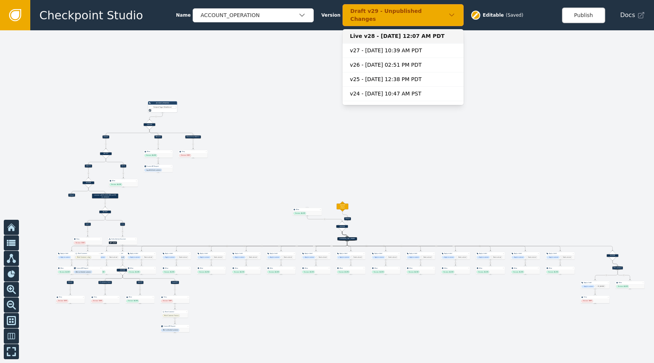
click at [377, 33] on div "Live v28 - [DATE] 12:07 AM PDT" at bounding box center [403, 36] width 106 height 8
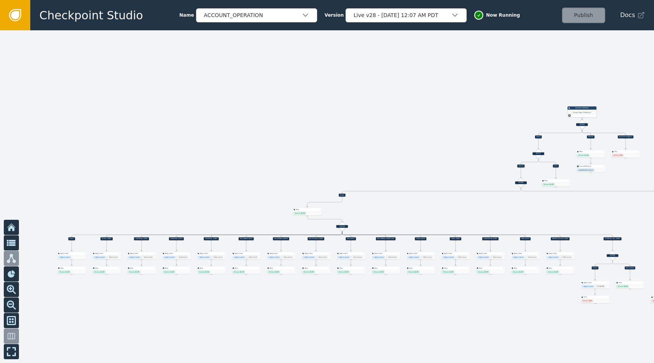
click at [18, 16] on icon at bounding box center [15, 15] width 8 height 8
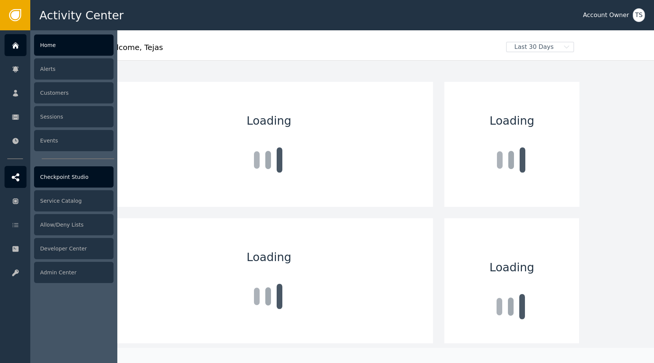
click at [20, 171] on div at bounding box center [16, 177] width 22 height 22
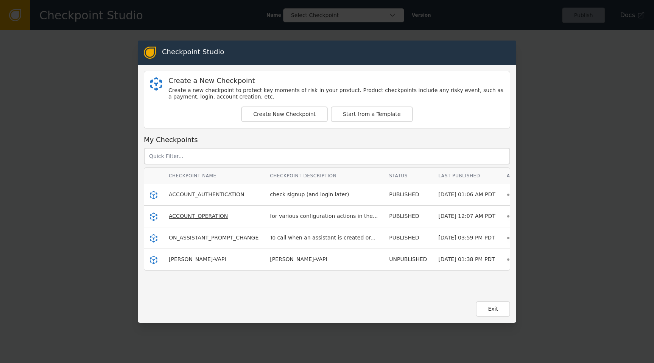
scroll to position [0, 23]
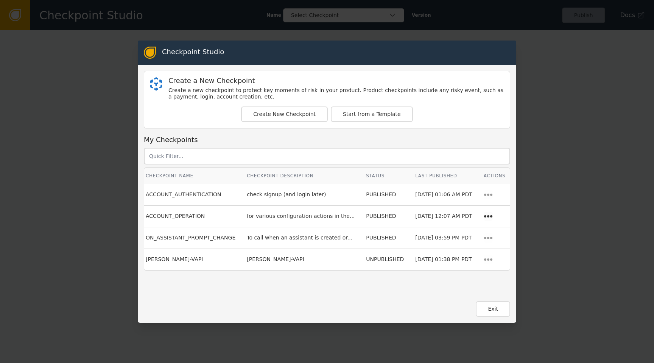
click at [489, 216] on icon at bounding box center [488, 216] width 9 height 9
click at [360, 222] on td "PUBLISHED" at bounding box center [384, 216] width 49 height 22
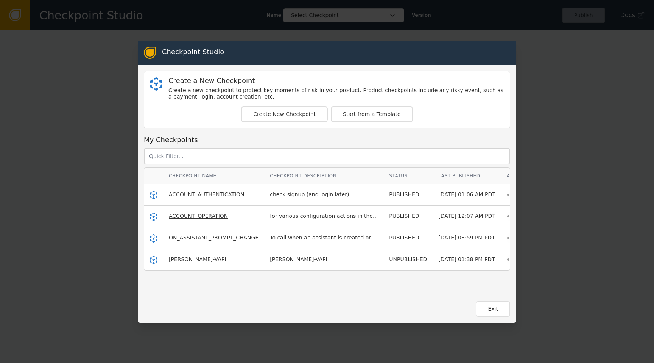
click at [195, 214] on span "ACCOUNT_OPERATION" at bounding box center [198, 216] width 59 height 6
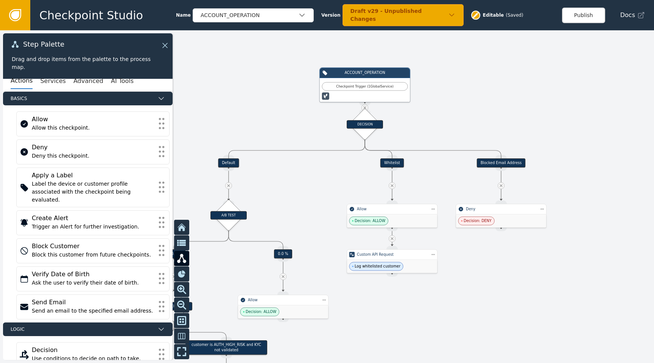
drag, startPoint x: 346, startPoint y: 125, endPoint x: 486, endPoint y: 107, distance: 140.4
click at [486, 107] on div at bounding box center [327, 196] width 654 height 332
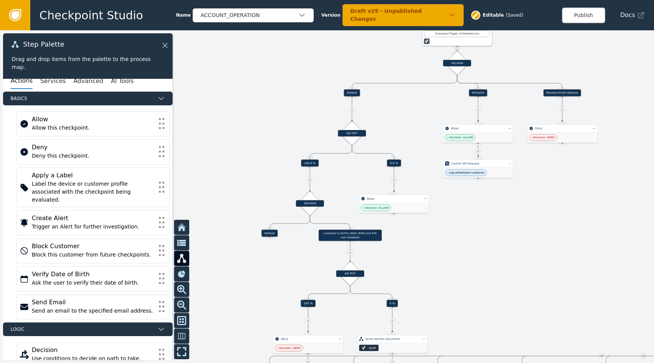
drag, startPoint x: 486, startPoint y: 107, endPoint x: 538, endPoint y: 51, distance: 77.1
click at [538, 51] on div at bounding box center [327, 196] width 654 height 332
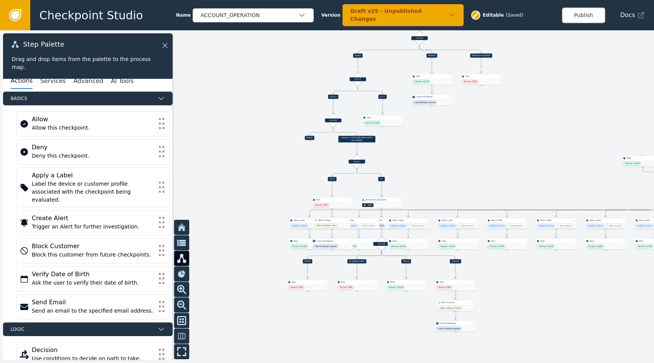
drag, startPoint x: 514, startPoint y: 235, endPoint x: 453, endPoint y: 104, distance: 144.7
click at [453, 104] on div at bounding box center [327, 196] width 654 height 332
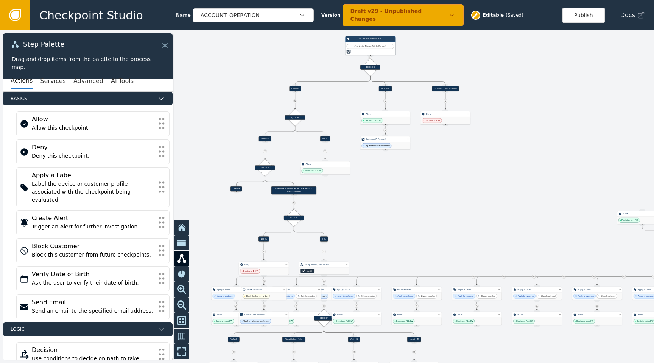
drag, startPoint x: 453, startPoint y: 104, endPoint x: 422, endPoint y: 199, distance: 100.3
click at [422, 201] on div at bounding box center [327, 196] width 654 height 332
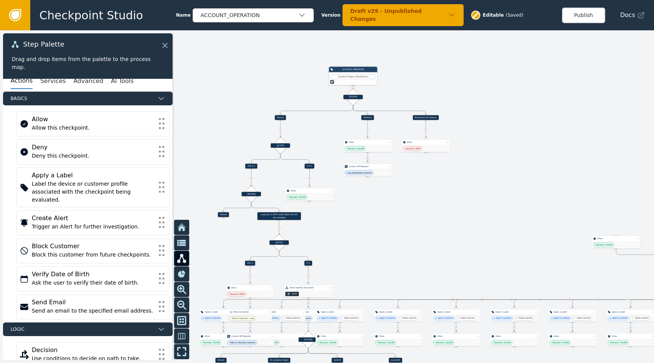
drag, startPoint x: 493, startPoint y: 160, endPoint x: 474, endPoint y: 183, distance: 29.0
click at [475, 184] on div at bounding box center [327, 196] width 654 height 332
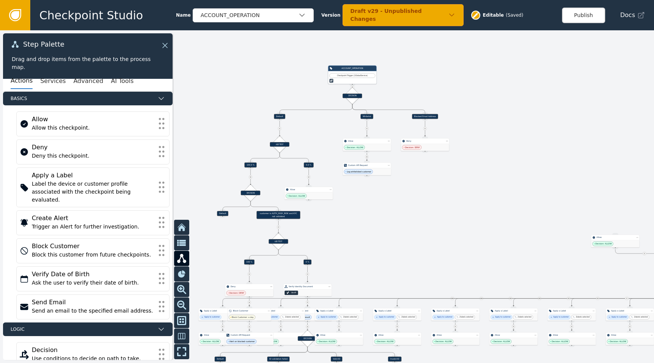
click at [126, 83] on div "Actions Services Advanced AI Tools" at bounding box center [88, 81] width 170 height 21
click at [166, 44] on icon at bounding box center [164, 45] width 8 height 8
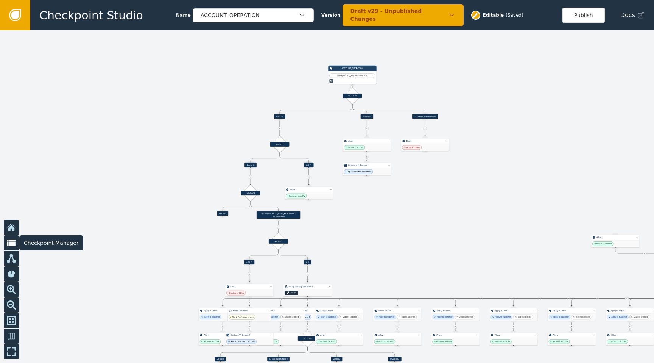
click at [13, 246] on icon at bounding box center [11, 243] width 9 height 6
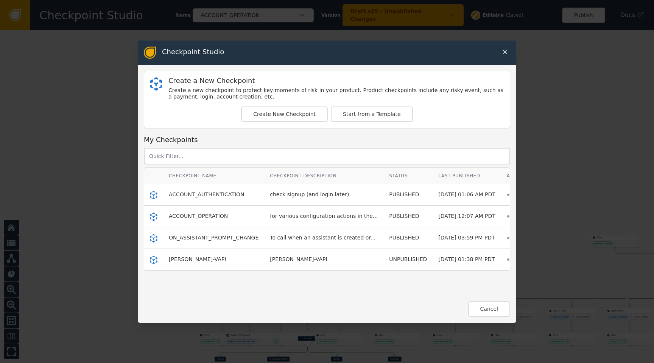
click at [13, 246] on div "Checkpoint Studio Create a New Checkpoint Create a new checkpoint to protect ke…" at bounding box center [327, 181] width 654 height 363
click at [60, 214] on div "Checkpoint Studio Create a New Checkpoint Create a new checkpoint to protect ke…" at bounding box center [327, 181] width 654 height 363
click at [505, 54] on icon at bounding box center [505, 52] width 8 height 8
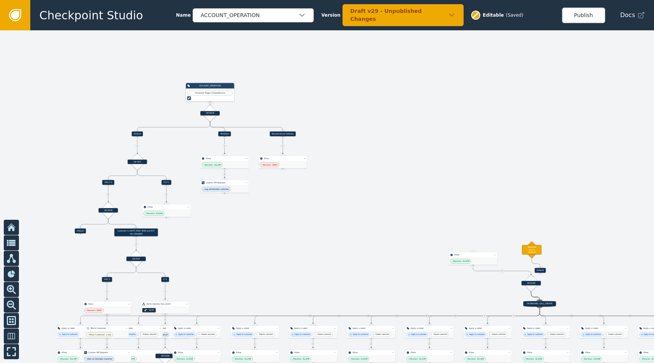
drag, startPoint x: 226, startPoint y: 153, endPoint x: 84, endPoint y: 171, distance: 143.0
click at [83, 171] on div at bounding box center [327, 196] width 654 height 332
click at [439, 13] on div "Draft v29 - Unpublished Changes" at bounding box center [399, 15] width 98 height 16
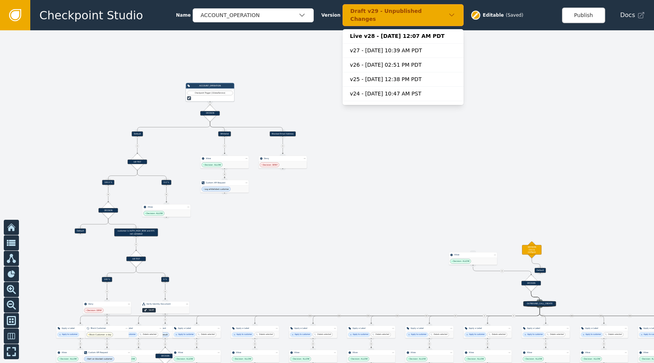
click at [439, 13] on div "Draft v29 - Unpublished Changes" at bounding box center [399, 15] width 98 height 16
